Goal: Check status: Check status

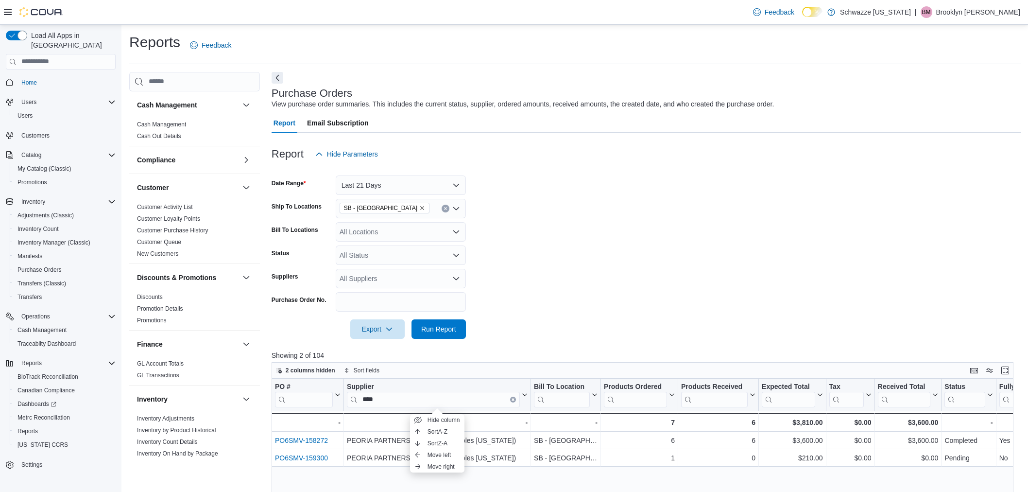
scroll to position [162, 0]
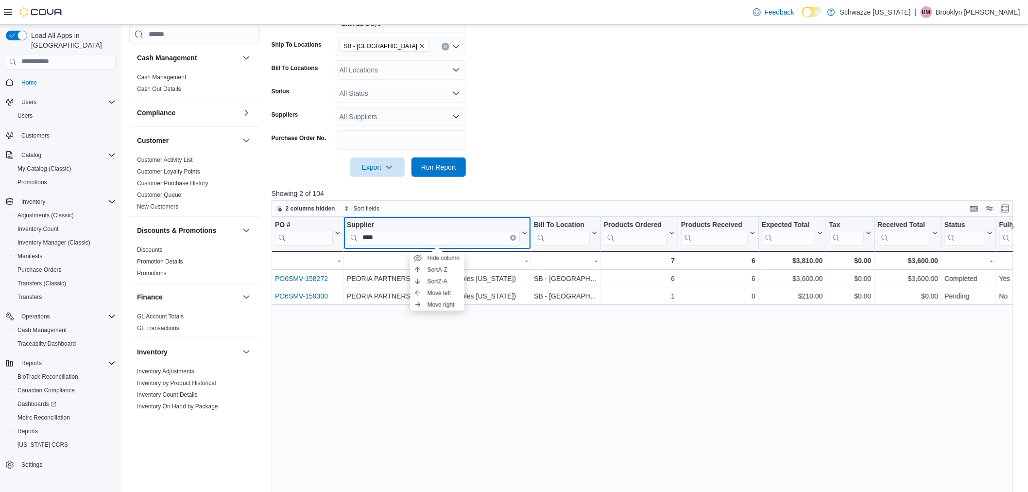
drag, startPoint x: 384, startPoint y: 237, endPoint x: 364, endPoint y: 236, distance: 20.9
click at [362, 237] on input "****" at bounding box center [433, 237] width 173 height 16
type input "*"
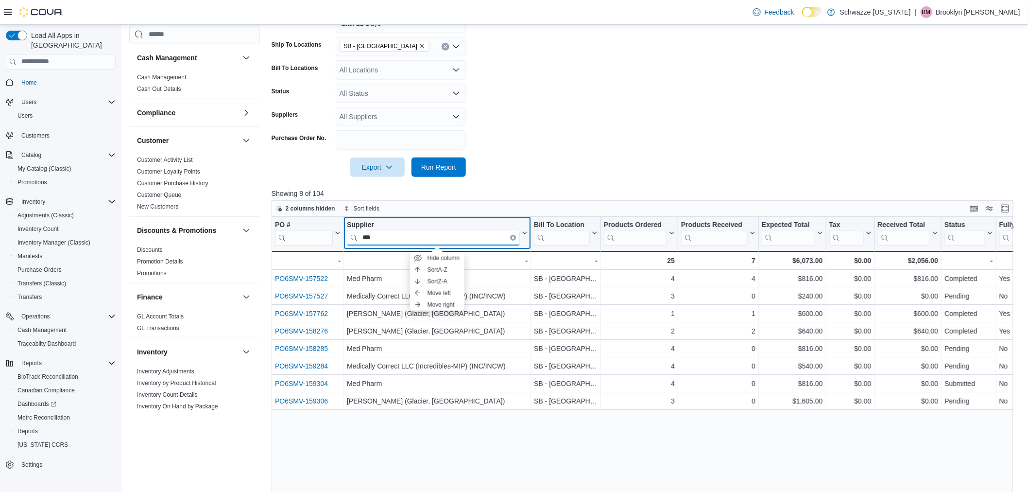
type input "***"
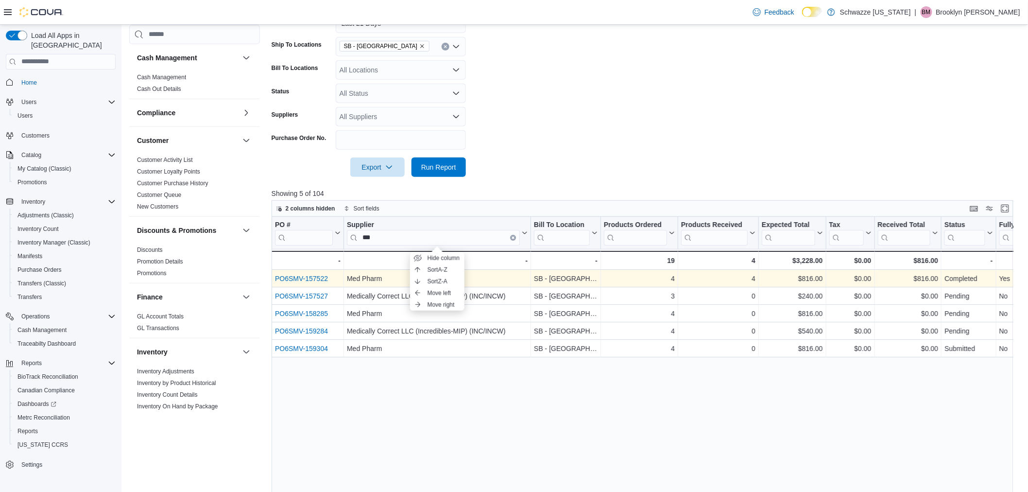
click at [311, 276] on link "PO6SMV-157522" at bounding box center [301, 279] width 53 height 8
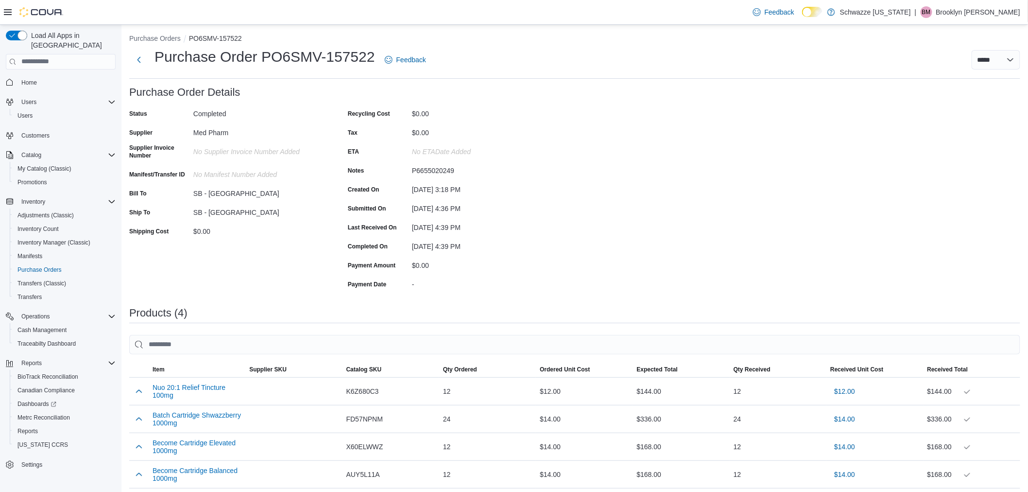
scroll to position [138, 0]
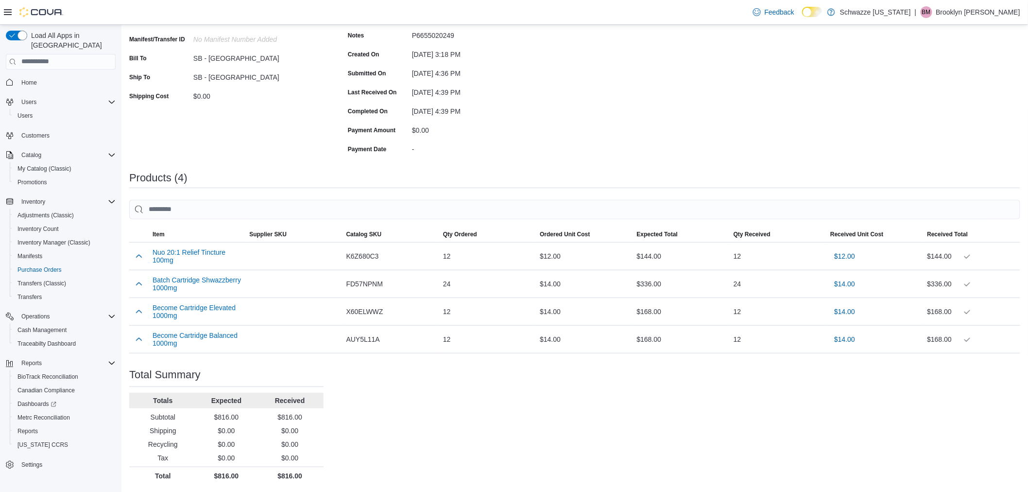
click at [558, 441] on div "Purchase Order: PO6SMV-157522 Feedback Purchase Order Details Status Completed …" at bounding box center [574, 217] width 891 height 533
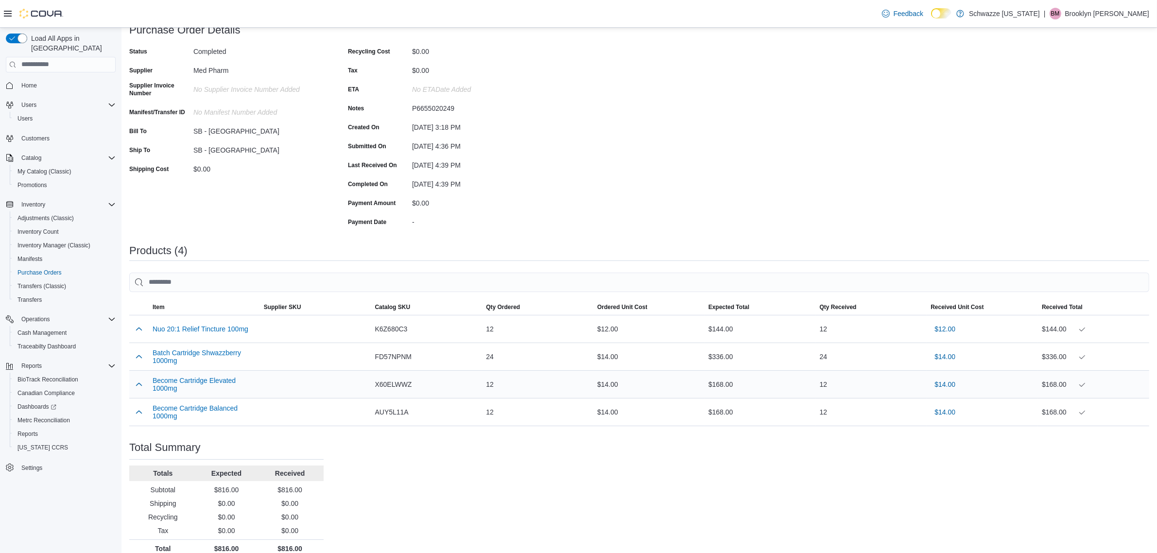
scroll to position [80, 0]
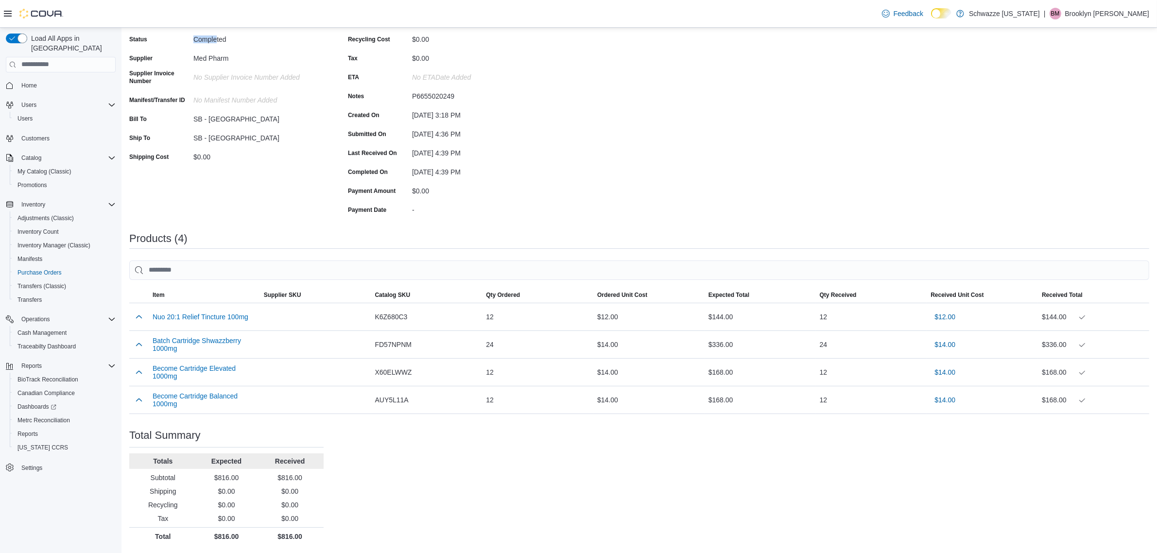
drag, startPoint x: 217, startPoint y: 40, endPoint x: 195, endPoint y: 41, distance: 22.4
click at [195, 41] on div "Completed" at bounding box center [258, 38] width 130 height 12
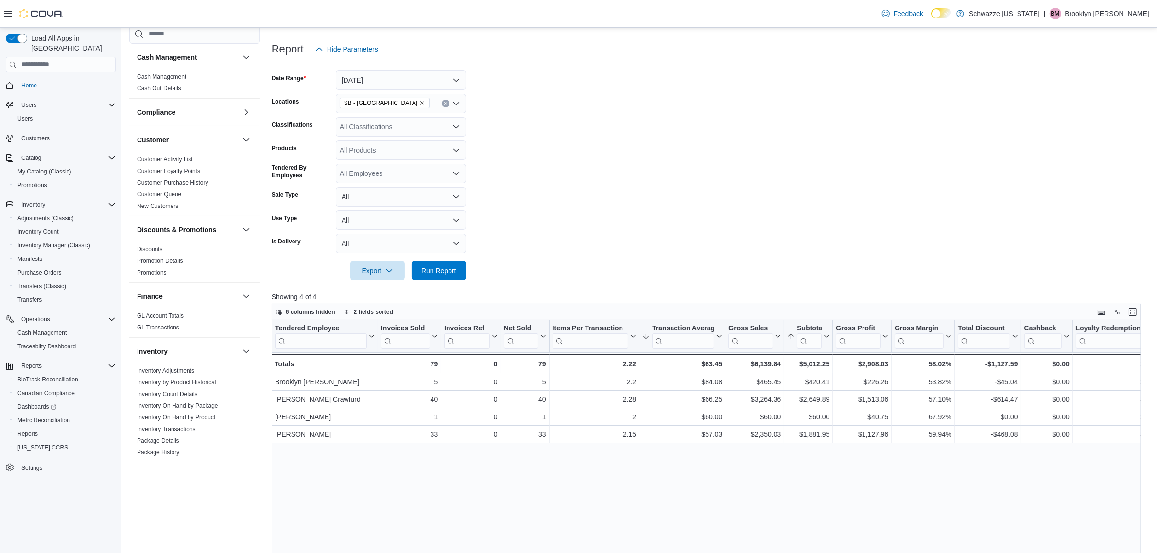
scroll to position [492, 0]
